Goal: Task Accomplishment & Management: Manage account settings

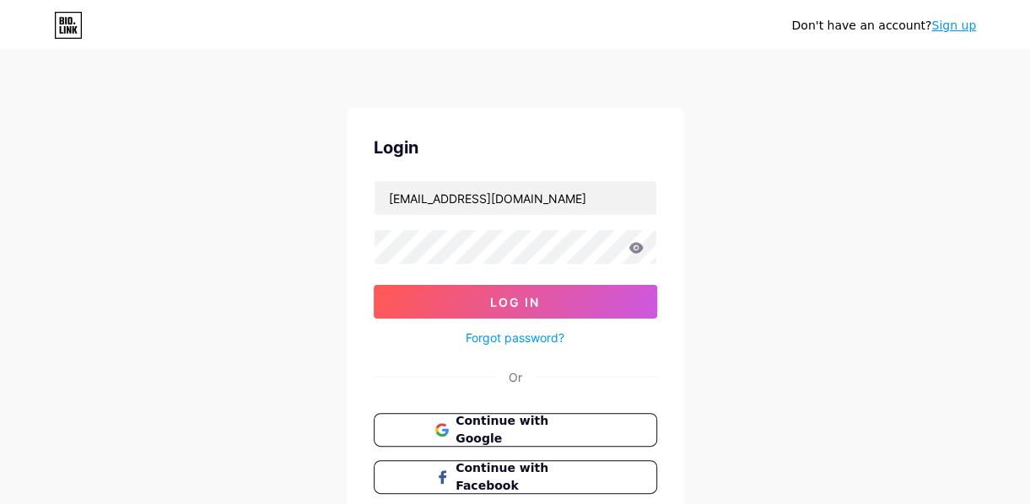
click at [261, 307] on div "Don't have an account? Sign up Login [EMAIL_ADDRESS][DOMAIN_NAME] Log In Forgot…" at bounding box center [515, 311] width 1030 height 622
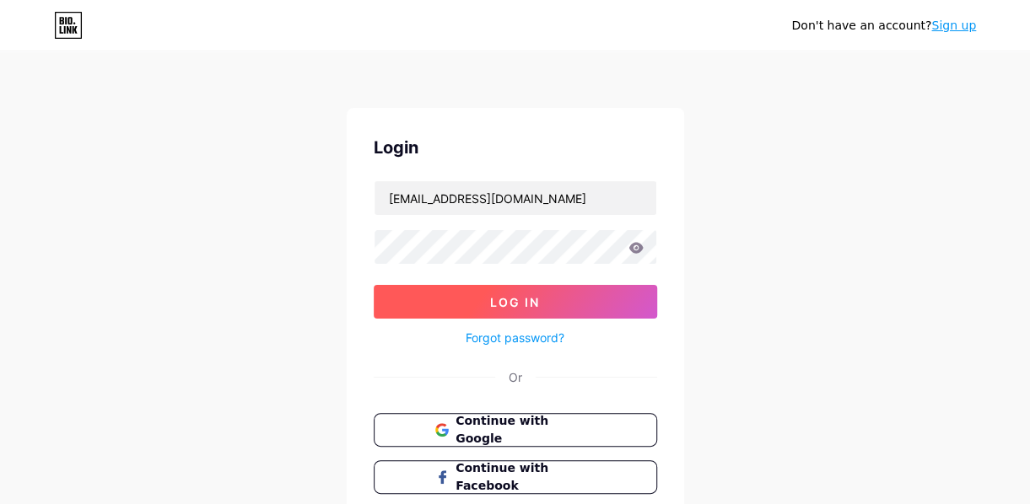
click at [444, 307] on button "Log In" at bounding box center [515, 302] width 283 height 34
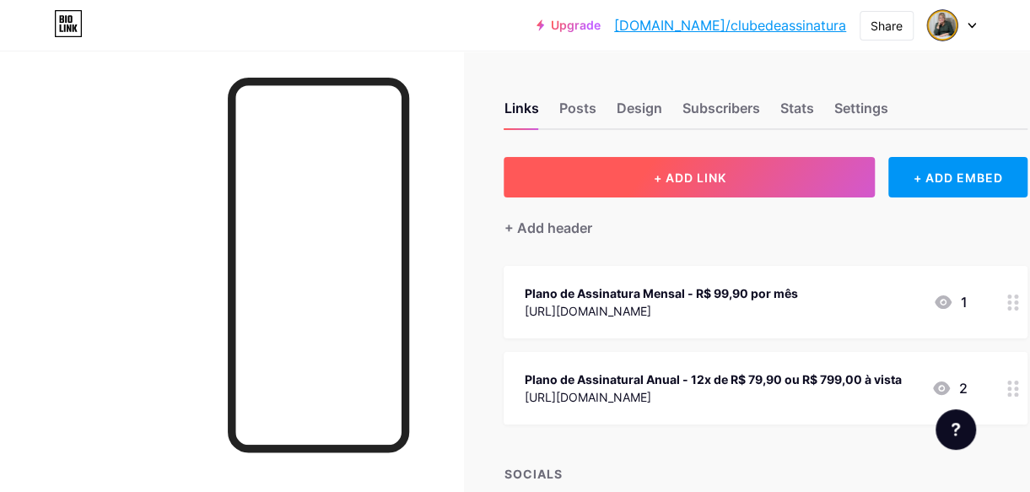
click at [696, 185] on button "+ ADD LINK" at bounding box center [689, 177] width 371 height 40
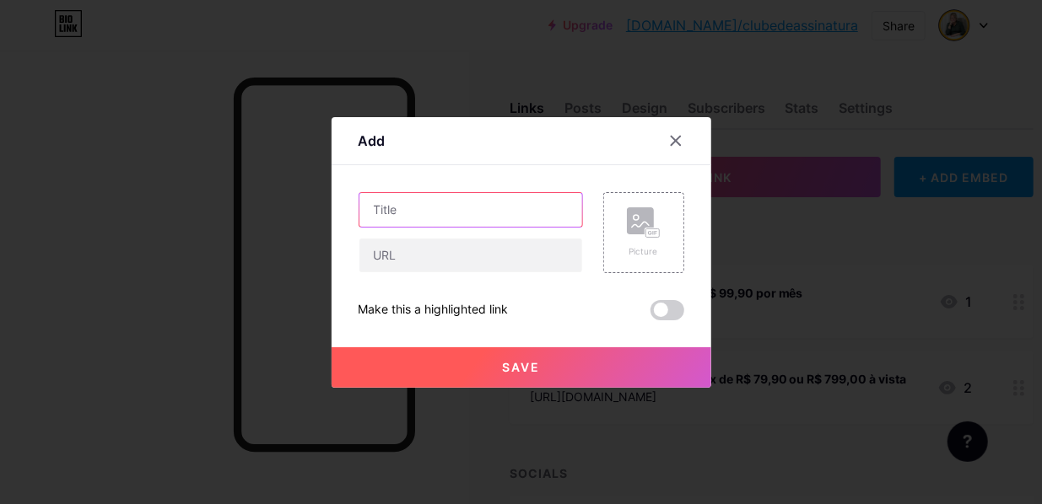
click at [470, 216] on input "text" at bounding box center [470, 210] width 223 height 34
type input "Instagram"
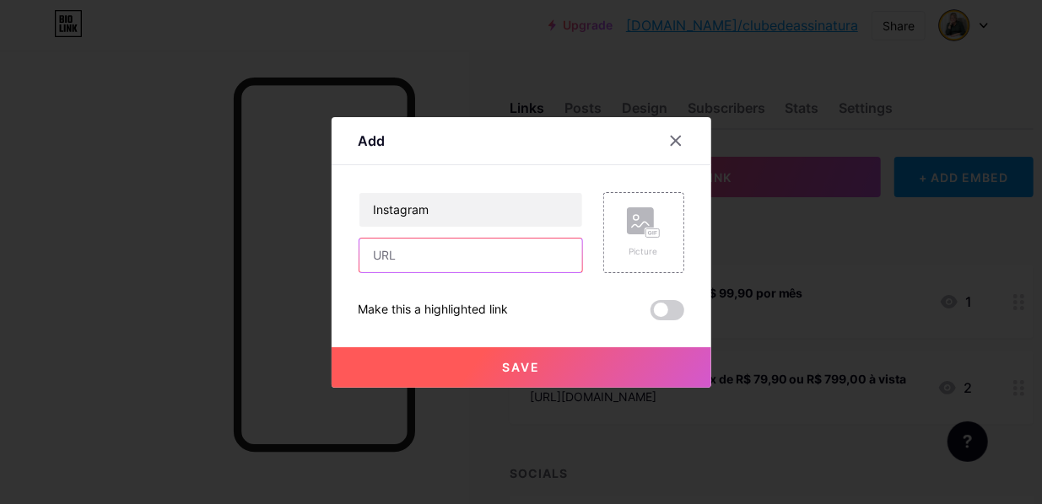
paste input "[URL][DOMAIN_NAME]"
type input "[URL][DOMAIN_NAME]"
click at [522, 363] on span "Save" at bounding box center [521, 367] width 38 height 14
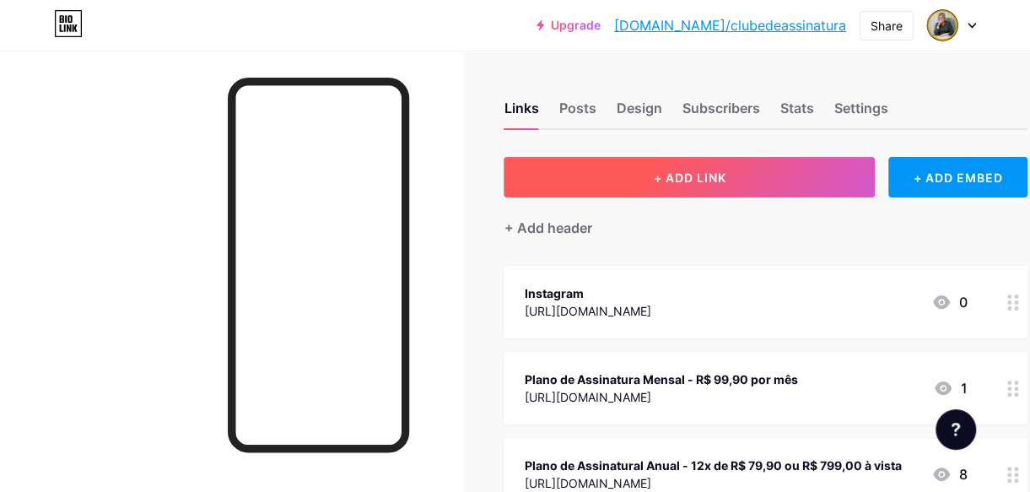
click at [689, 175] on span "+ ADD LINK" at bounding box center [689, 177] width 73 height 14
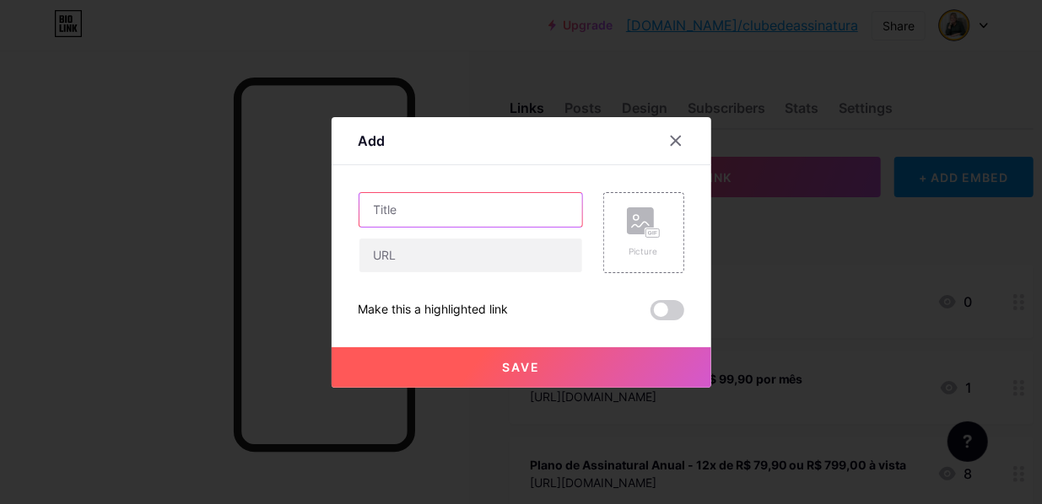
click at [437, 210] on input "text" at bounding box center [470, 210] width 223 height 34
type input "Canal no YouTube"
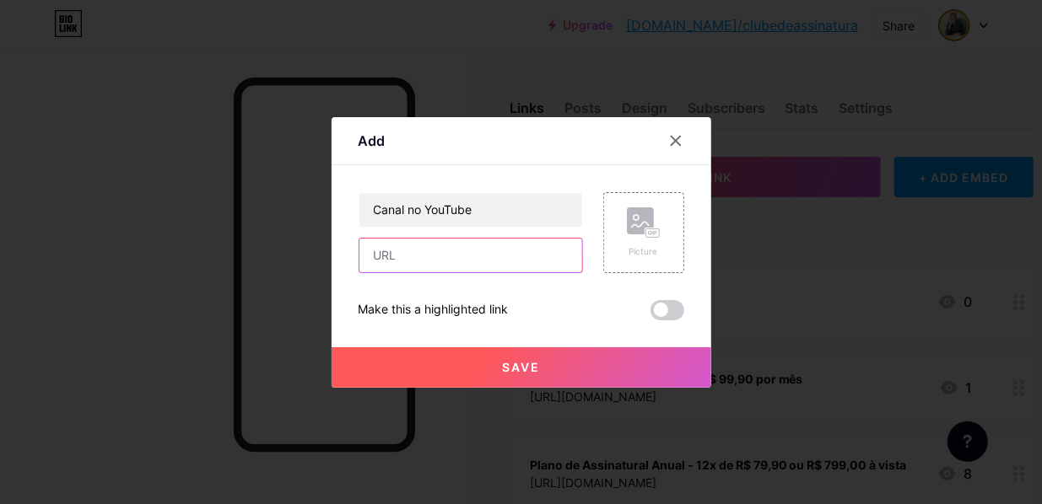
paste input "[URL][DOMAIN_NAME]"
type input "[URL][DOMAIN_NAME]"
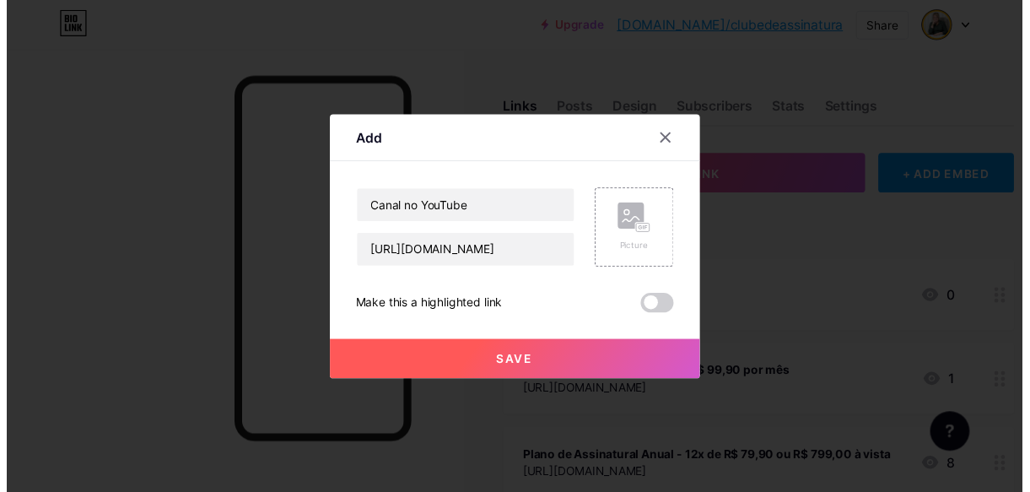
scroll to position [0, 0]
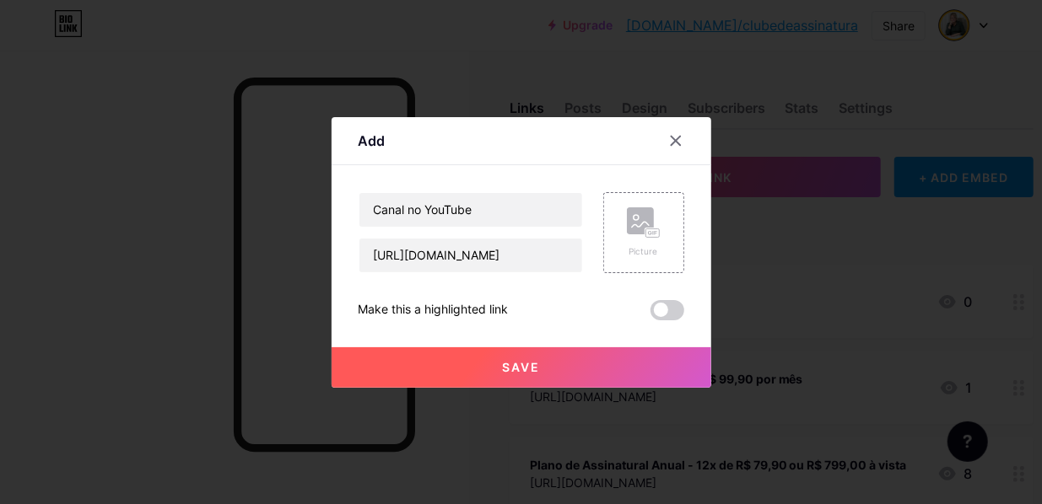
click at [542, 366] on button "Save" at bounding box center [521, 367] width 380 height 40
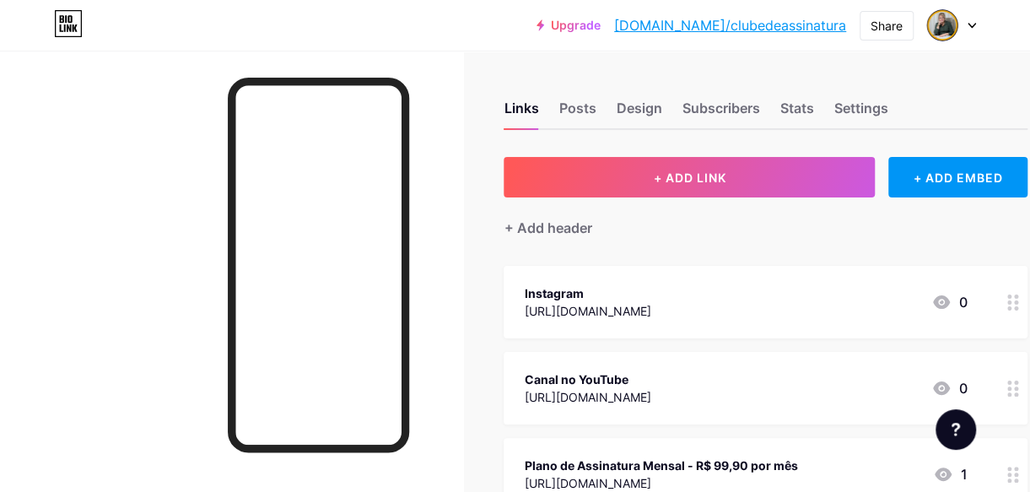
click at [841, 232] on div "+ Add header" at bounding box center [766, 217] width 524 height 41
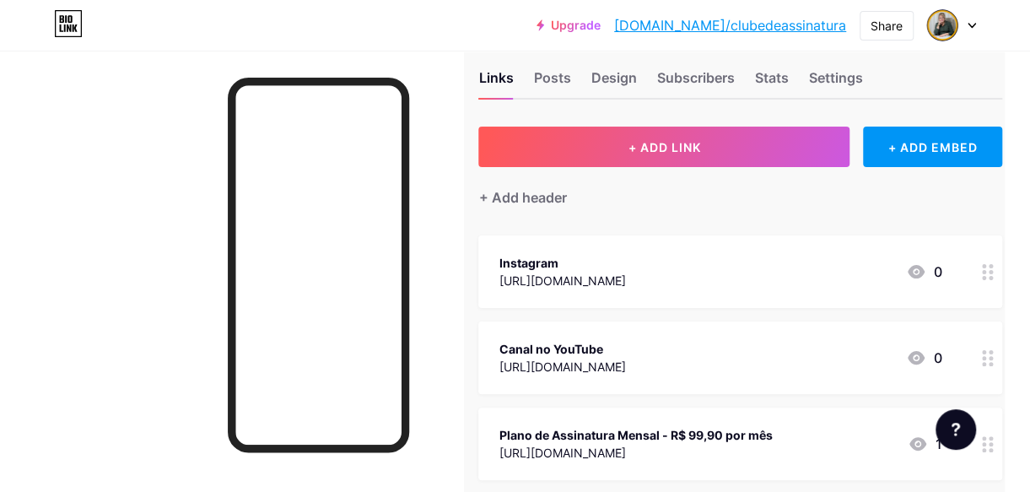
scroll to position [30, 0]
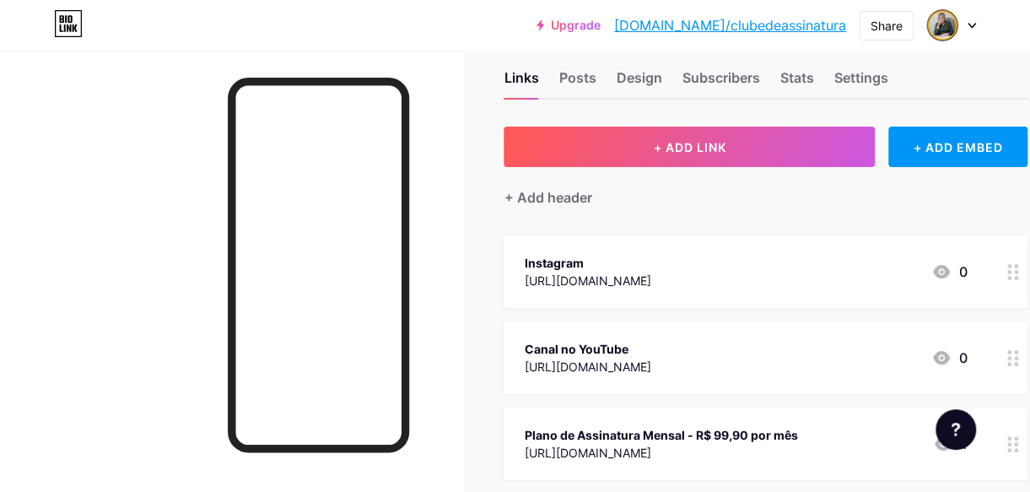
click at [1006, 268] on div at bounding box center [1013, 271] width 29 height 73
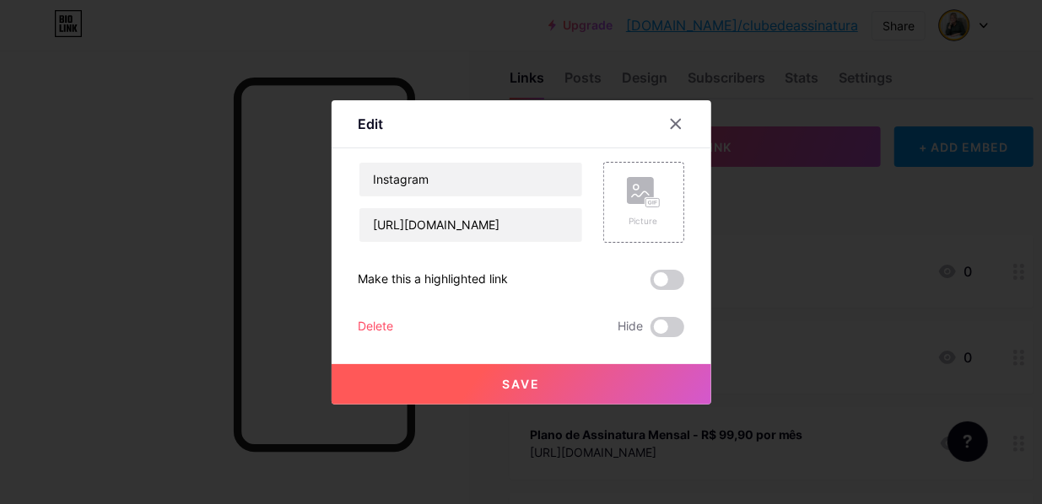
click at [380, 327] on div "Delete" at bounding box center [375, 327] width 35 height 20
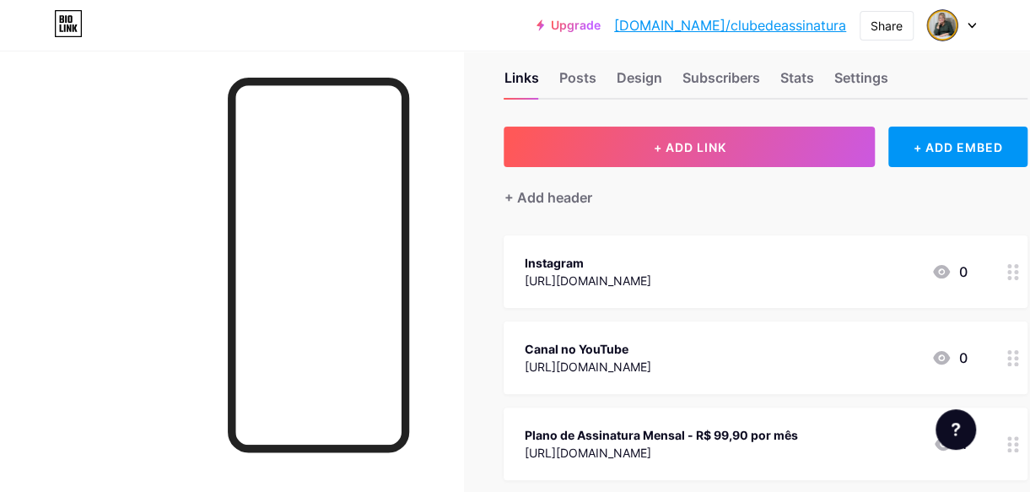
click at [573, 312] on button "Confirm" at bounding box center [610, 310] width 190 height 40
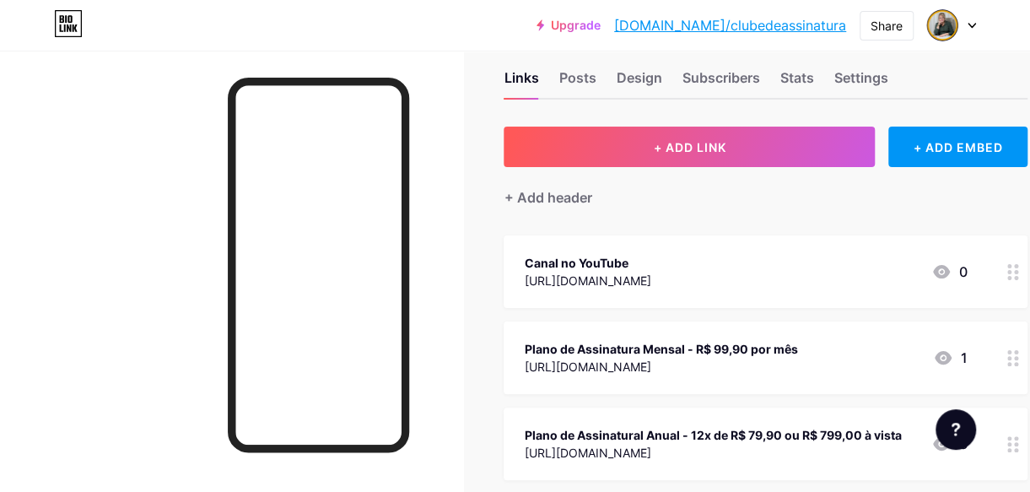
click at [650, 283] on div "[URL][DOMAIN_NAME]" at bounding box center [587, 281] width 127 height 18
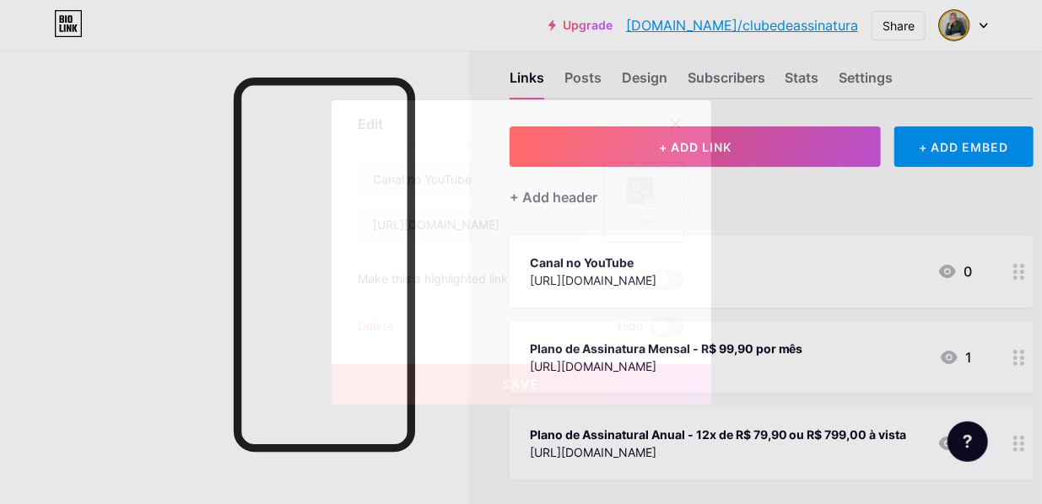
click at [384, 324] on div "Delete" at bounding box center [375, 327] width 35 height 20
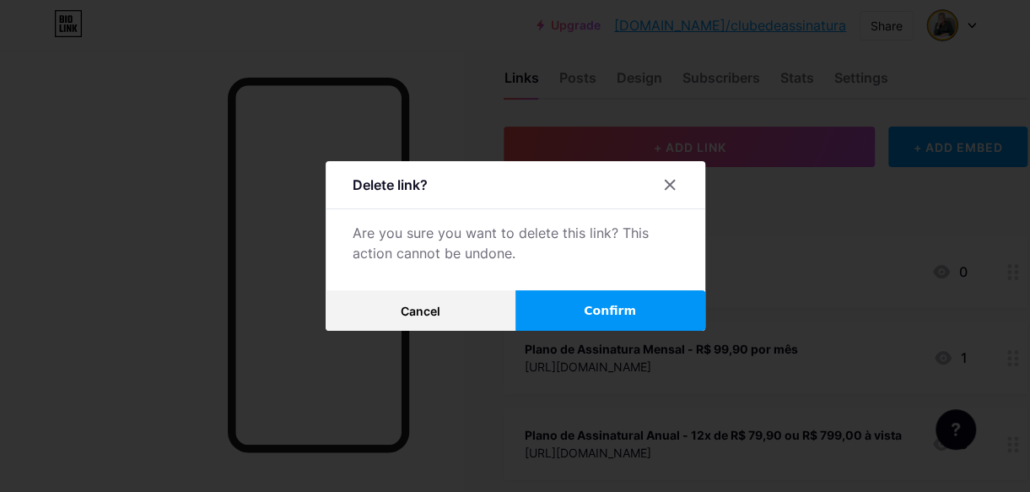
click at [583, 312] on button "Confirm" at bounding box center [610, 310] width 190 height 40
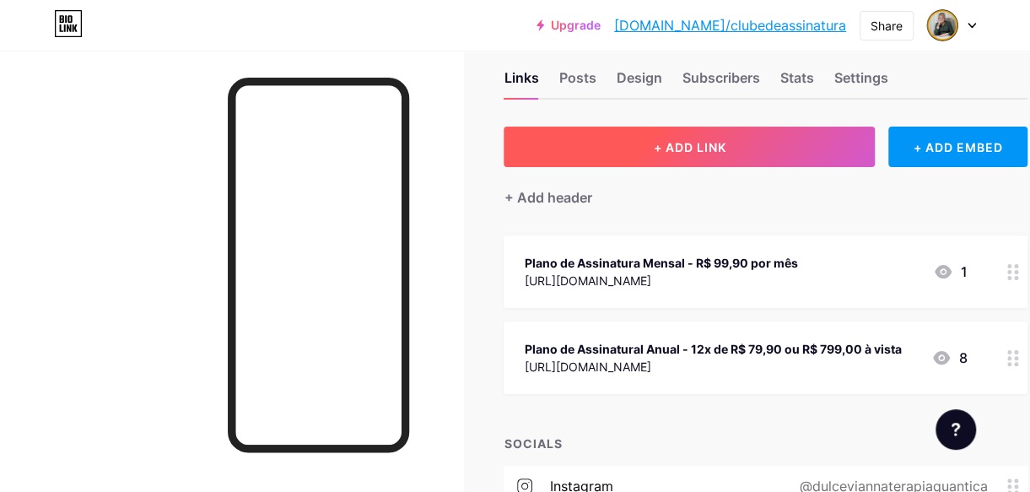
click at [640, 148] on button "+ ADD LINK" at bounding box center [689, 147] width 371 height 40
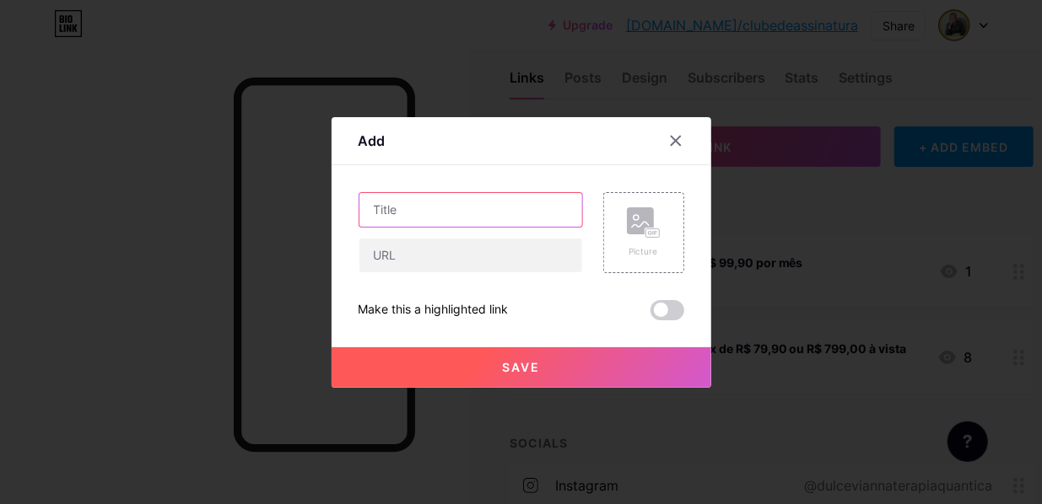
click at [462, 215] on input "text" at bounding box center [470, 210] width 223 height 34
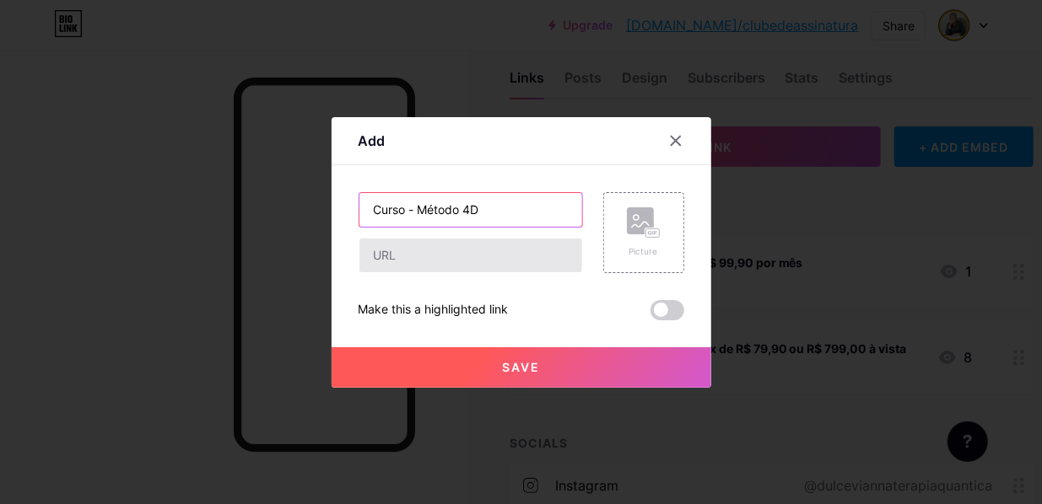
type input "Curso - Método 4D"
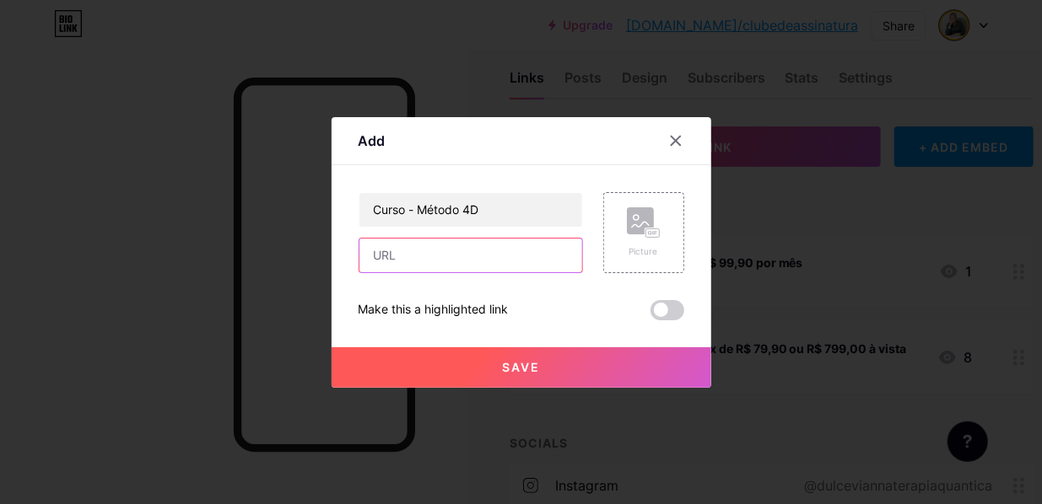
click at [456, 259] on input "text" at bounding box center [470, 256] width 223 height 34
paste input "[URL][DOMAIN_NAME]"
type input "[URL][DOMAIN_NAME]"
click at [517, 369] on span "Save" at bounding box center [521, 367] width 38 height 14
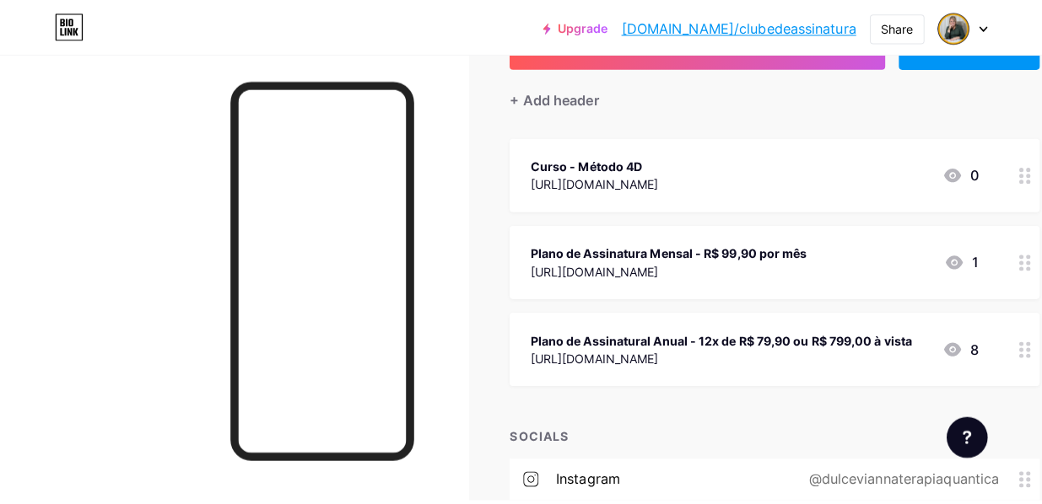
scroll to position [29, 0]
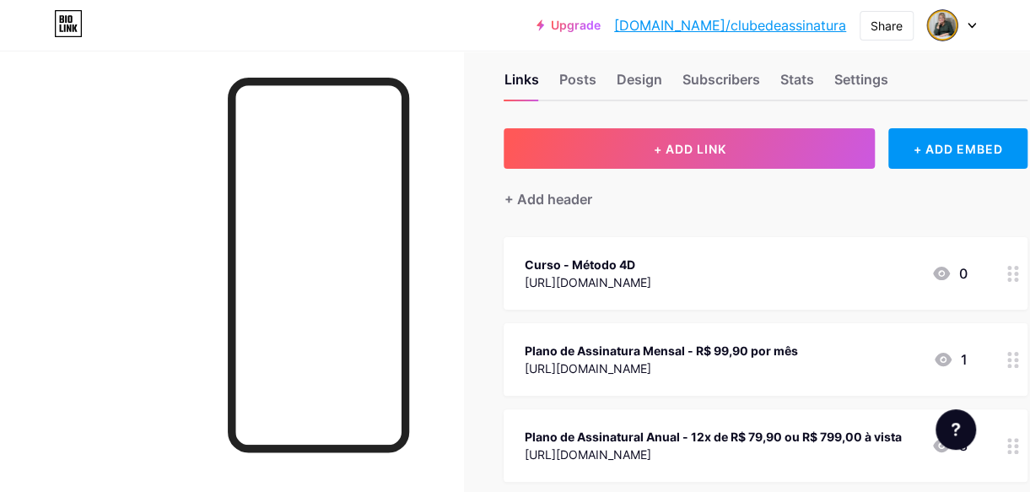
click at [743, 272] on div "Curso - Método 4D [URL][DOMAIN_NAME] 0" at bounding box center [745, 273] width 443 height 39
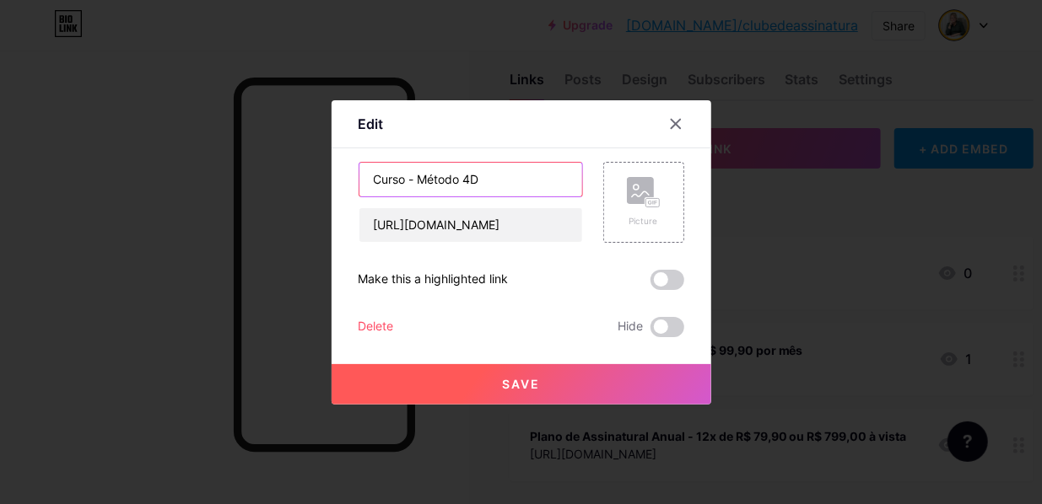
click at [514, 184] on input "Curso - Método 4D" at bounding box center [470, 180] width 223 height 34
type input "Curso - Método 4D - Promoção por tempo limitado: 12x de R$ 79,90"
click at [544, 381] on button "Save" at bounding box center [521, 384] width 380 height 40
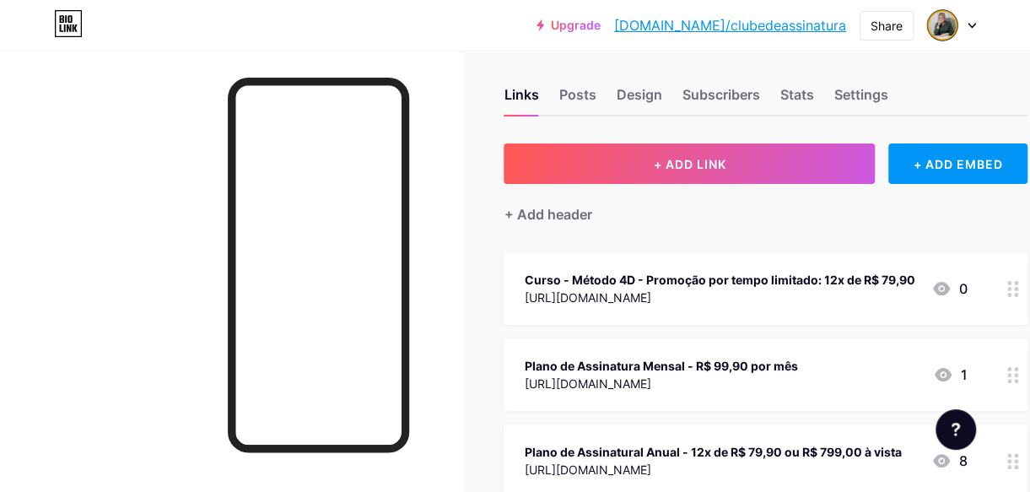
scroll to position [0, 0]
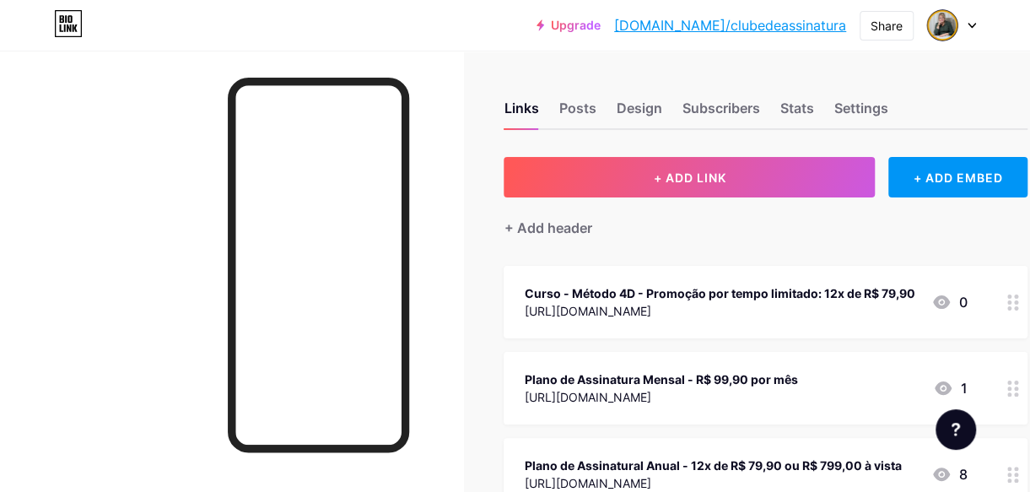
click at [756, 25] on link "[DOMAIN_NAME]/clubedeassinatura" at bounding box center [730, 25] width 232 height 20
